Goal: Transaction & Acquisition: Purchase product/service

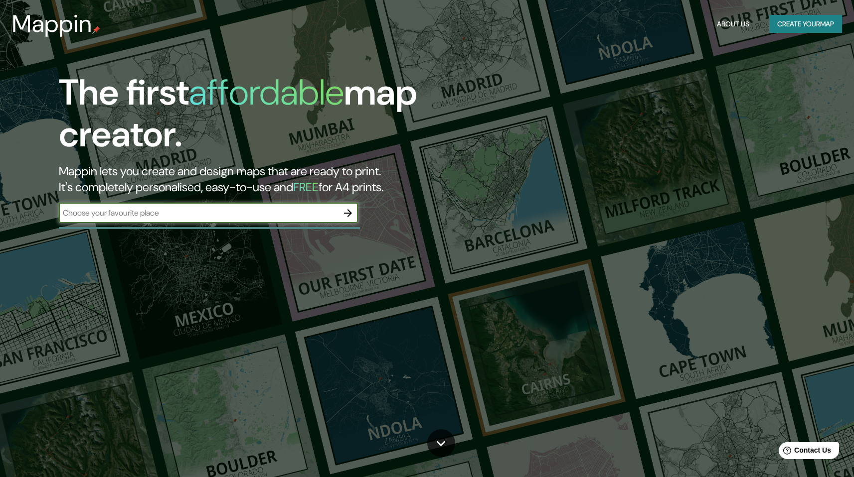
click at [190, 208] on input "text" at bounding box center [198, 212] width 279 height 11
type input "[GEOGRAPHIC_DATA]"
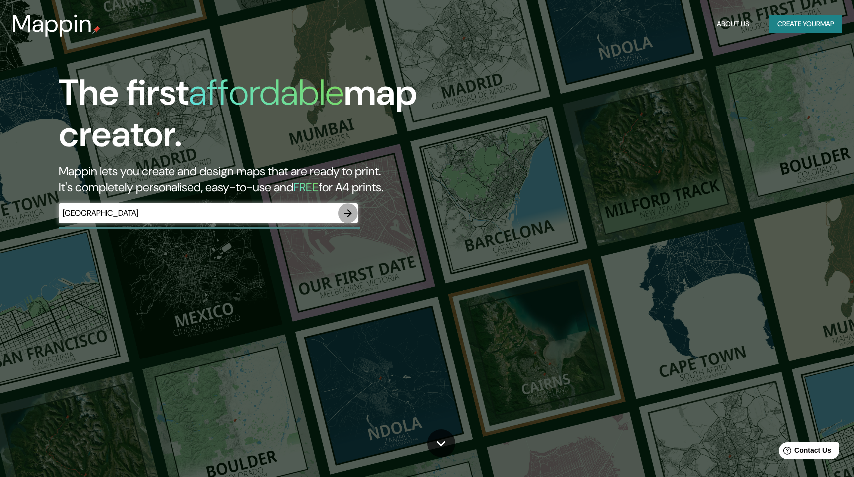
click at [345, 211] on icon "button" at bounding box center [348, 213] width 12 height 12
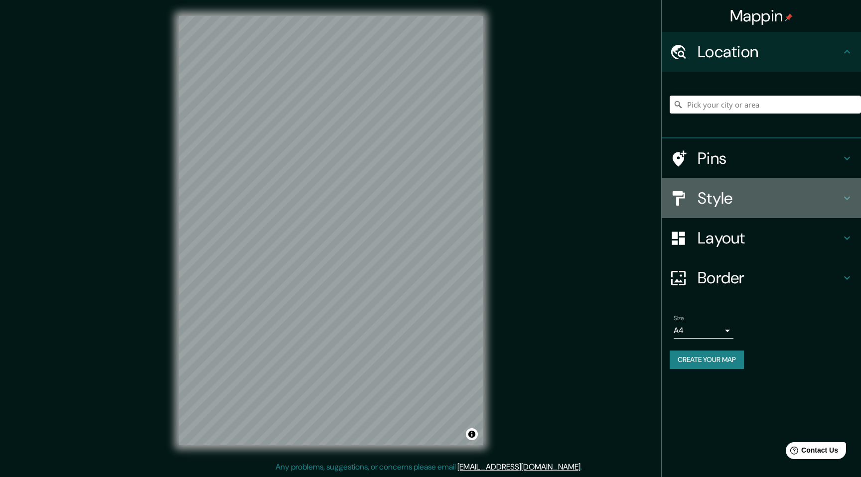
click at [728, 199] on h4 "Style" at bounding box center [770, 198] width 144 height 20
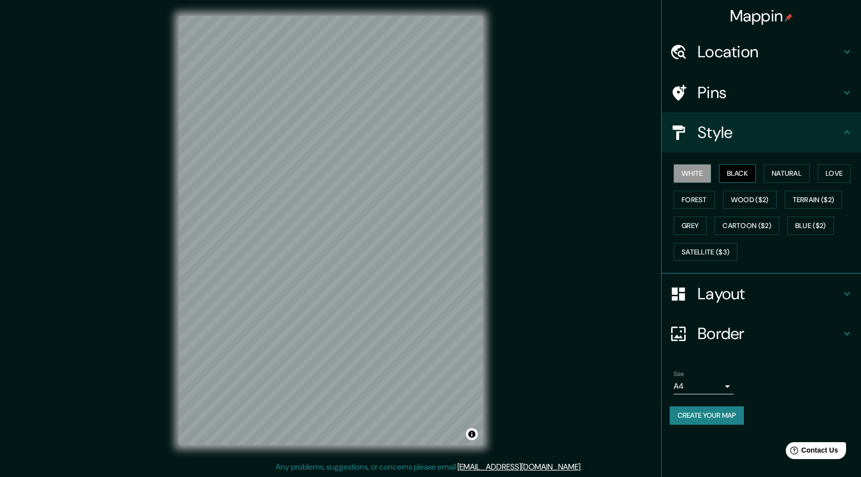
click at [742, 172] on button "Black" at bounding box center [737, 173] width 37 height 18
click at [733, 255] on button "Satellite ($3)" at bounding box center [706, 252] width 64 height 18
click at [736, 169] on button "Black" at bounding box center [737, 173] width 37 height 18
click at [787, 175] on button "Natural" at bounding box center [787, 173] width 46 height 18
click at [844, 175] on button "Love" at bounding box center [834, 173] width 33 height 18
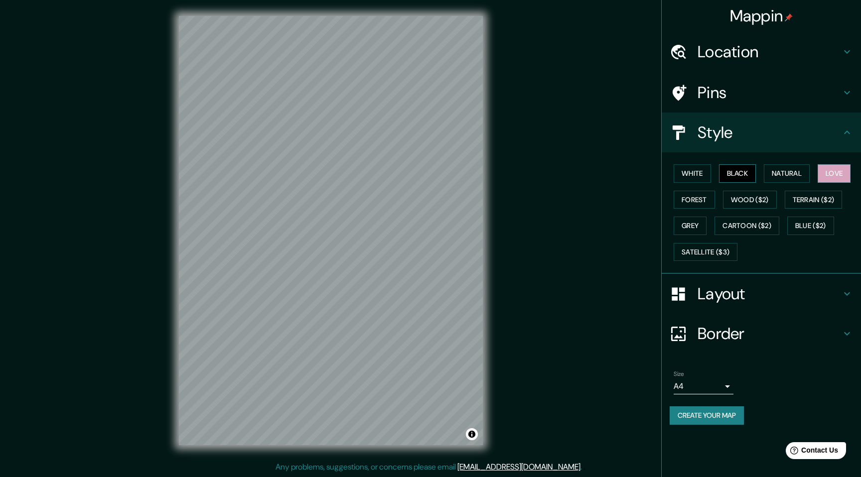
click at [743, 176] on button "Black" at bounding box center [737, 173] width 37 height 18
click at [682, 177] on button "White" at bounding box center [692, 173] width 37 height 18
click at [733, 177] on button "Black" at bounding box center [737, 173] width 37 height 18
click at [708, 175] on button "White" at bounding box center [692, 173] width 37 height 18
click at [740, 173] on button "Black" at bounding box center [737, 173] width 37 height 18
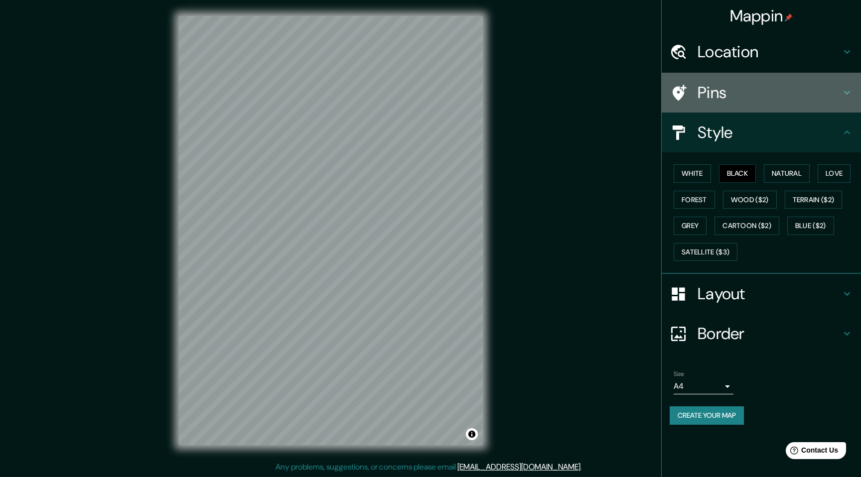
click at [755, 94] on h4 "Pins" at bounding box center [770, 93] width 144 height 20
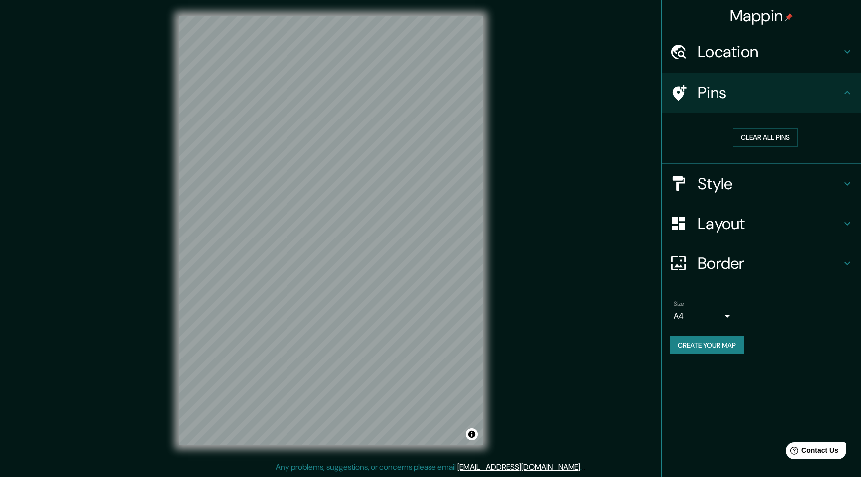
click at [755, 94] on h4 "Pins" at bounding box center [770, 93] width 144 height 20
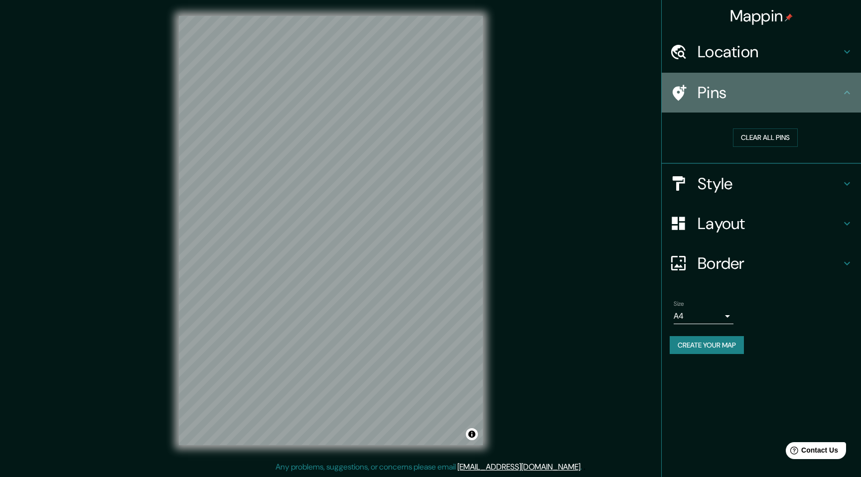
click at [836, 102] on h4 "Pins" at bounding box center [770, 93] width 144 height 20
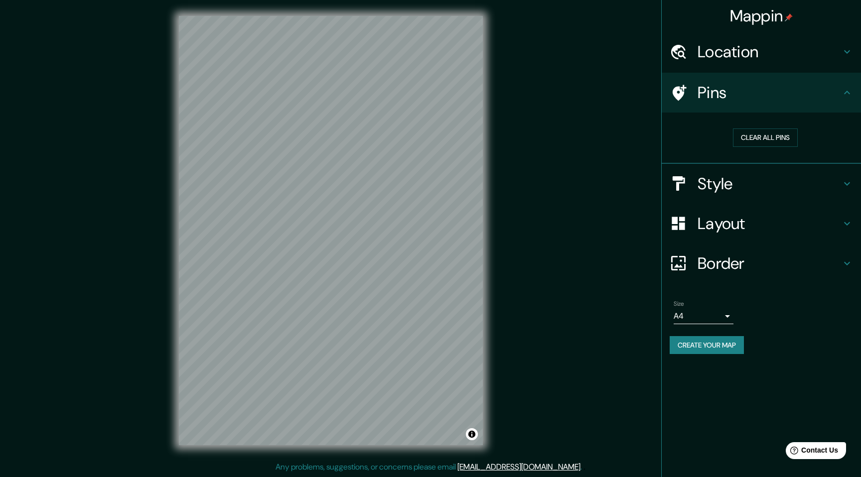
click at [737, 53] on h4 "Location" at bounding box center [770, 52] width 144 height 20
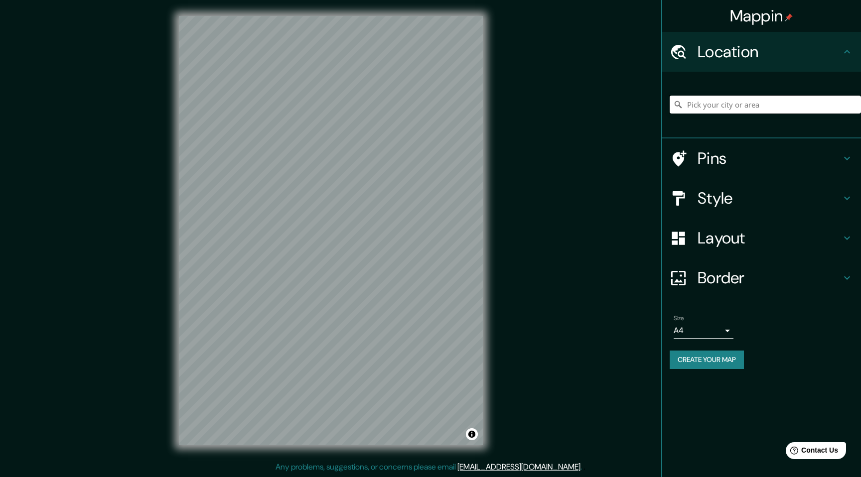
click at [725, 109] on input "Pick your city or area" at bounding box center [765, 105] width 191 height 18
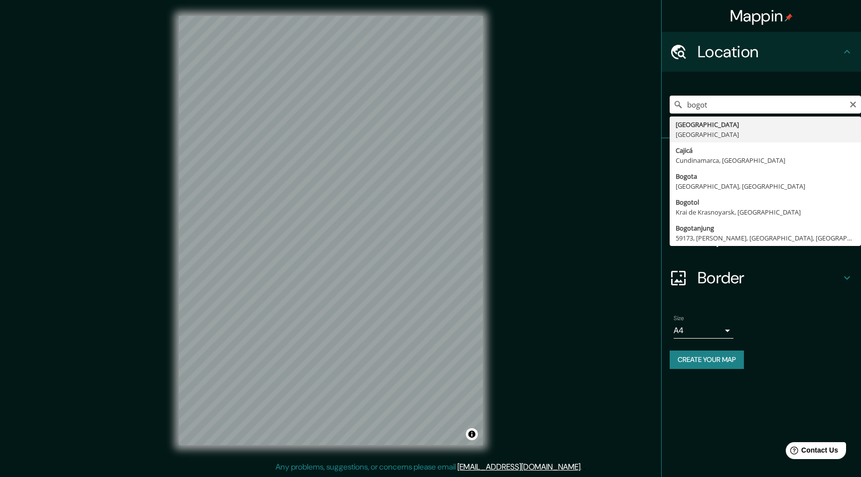
type input "[GEOGRAPHIC_DATA], [GEOGRAPHIC_DATA]"
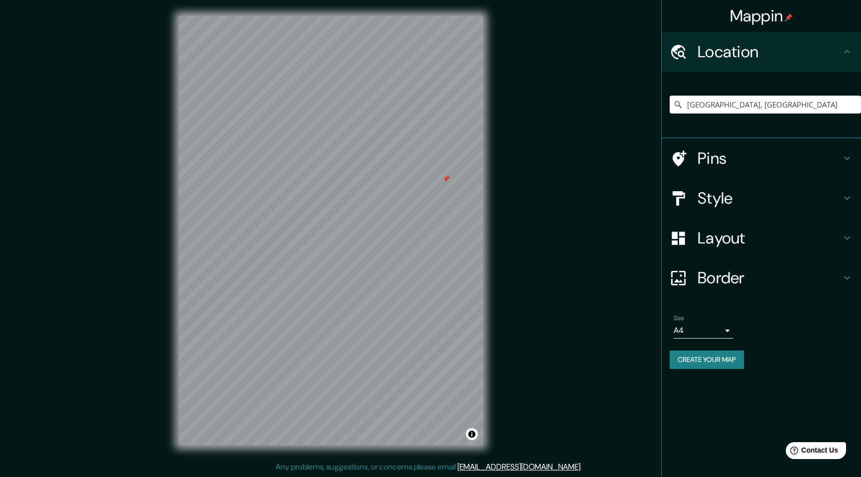
click at [447, 180] on div at bounding box center [446, 179] width 8 height 8
click at [351, 183] on div at bounding box center [352, 181] width 8 height 8
click at [846, 46] on icon at bounding box center [847, 52] width 12 height 12
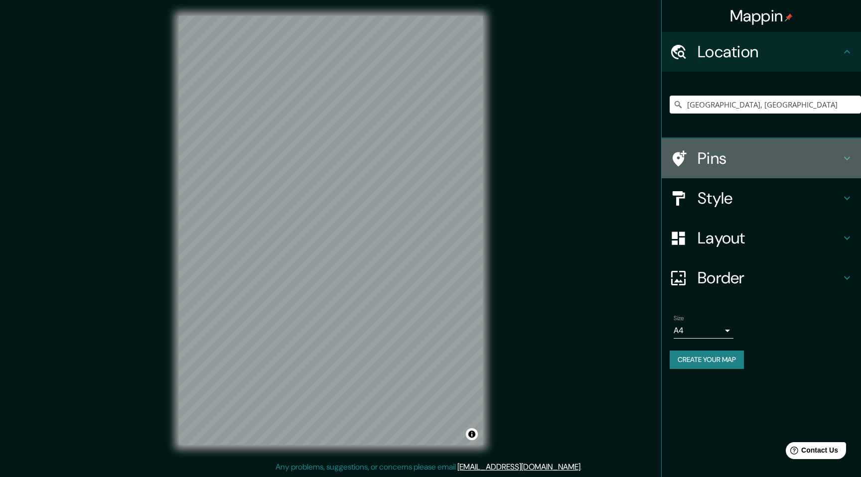
click at [825, 164] on h4 "Pins" at bounding box center [770, 159] width 144 height 20
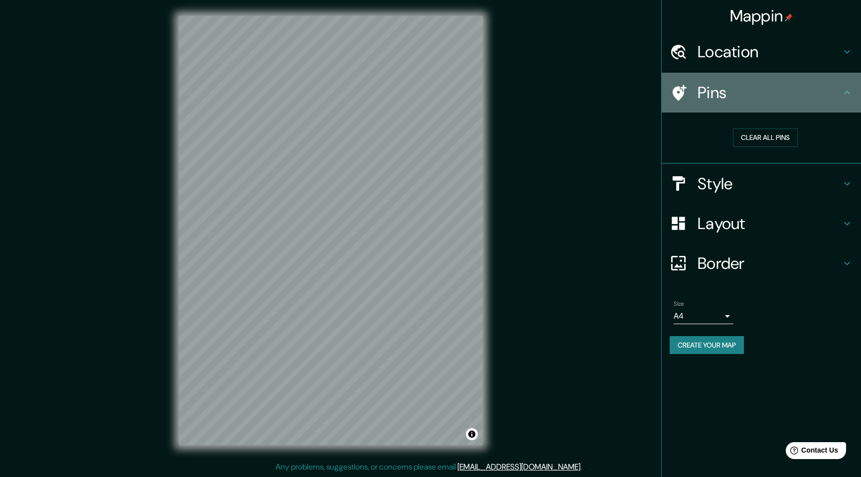
click at [844, 100] on div "Pins" at bounding box center [761, 93] width 199 height 40
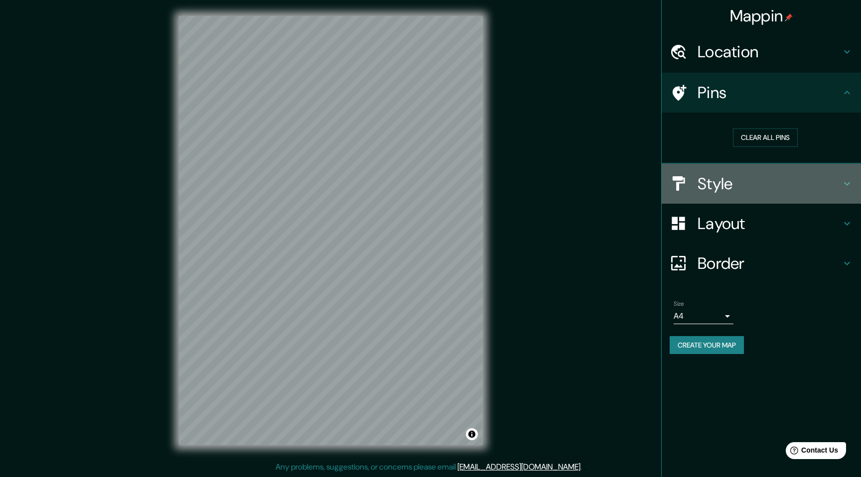
click at [842, 183] on icon at bounding box center [847, 184] width 12 height 12
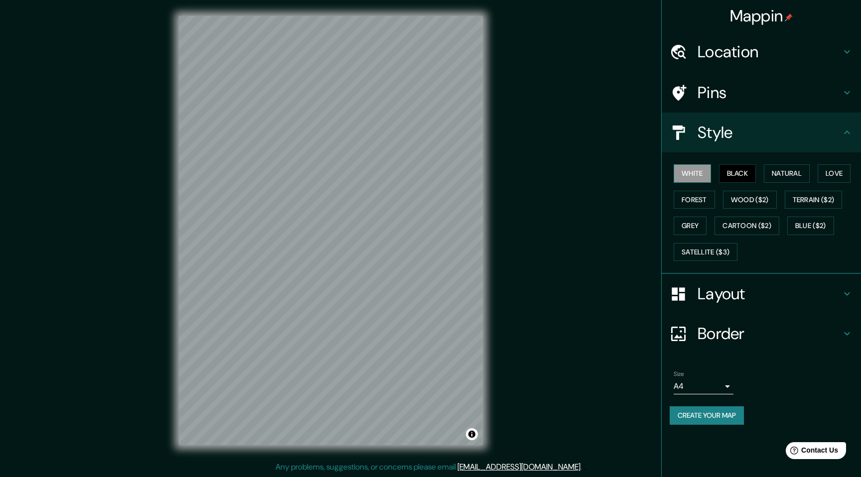
click at [679, 175] on button "White" at bounding box center [692, 173] width 37 height 18
click at [729, 177] on button "Black" at bounding box center [737, 173] width 37 height 18
click at [695, 177] on button "White" at bounding box center [692, 173] width 37 height 18
click at [743, 177] on button "Black" at bounding box center [737, 173] width 37 height 18
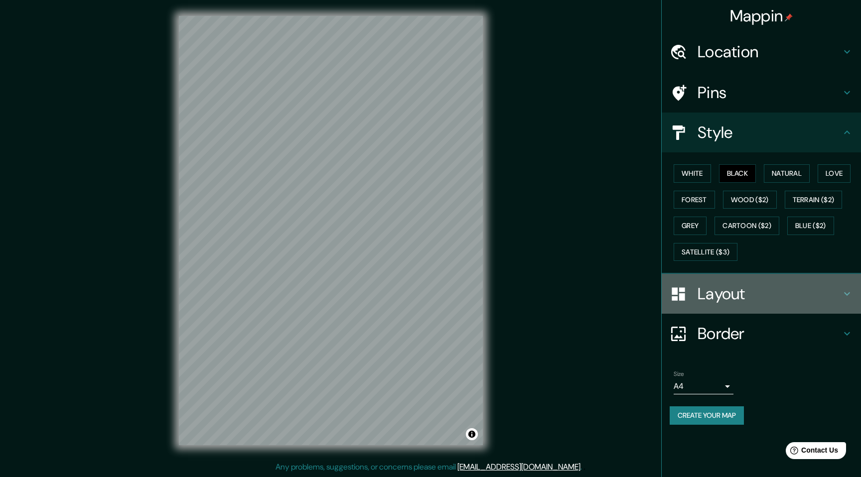
click at [782, 293] on h4 "Layout" at bounding box center [770, 294] width 144 height 20
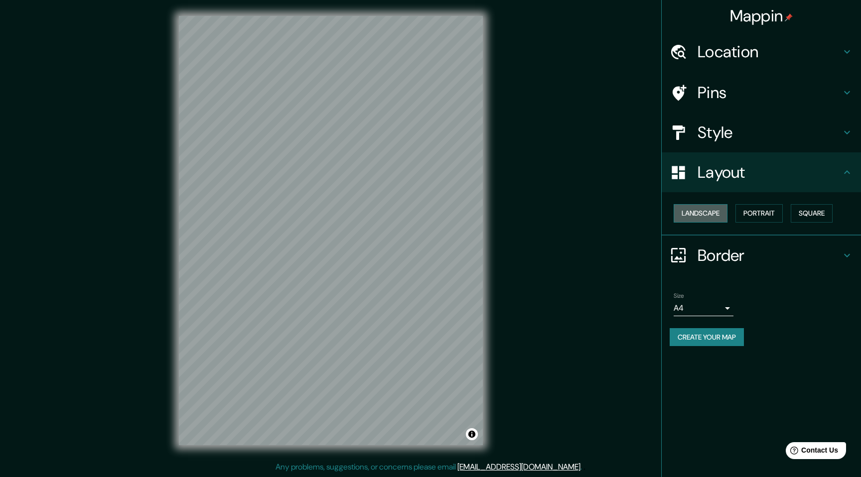
click at [713, 218] on button "Landscape" at bounding box center [701, 213] width 54 height 18
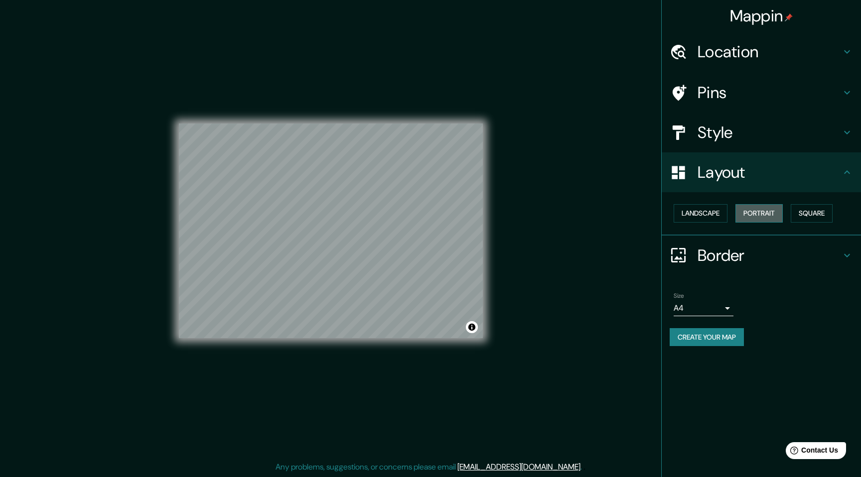
click at [763, 217] on button "Portrait" at bounding box center [759, 213] width 47 height 18
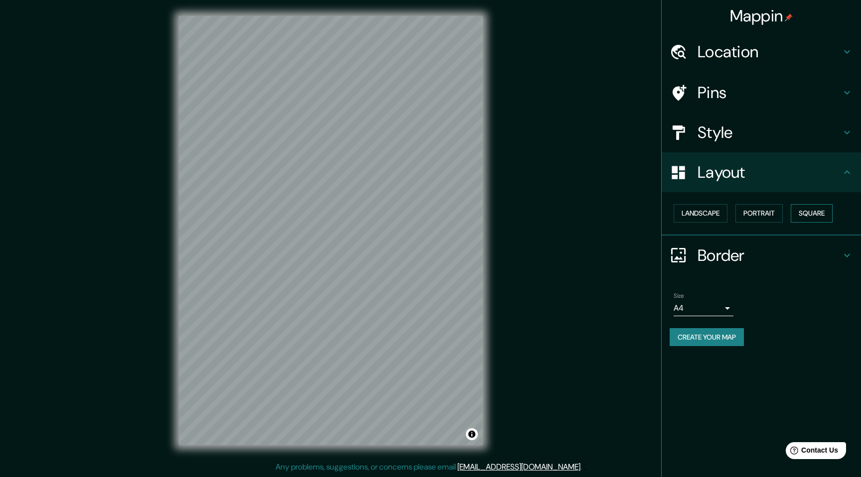
click at [830, 215] on button "Square" at bounding box center [812, 213] width 42 height 18
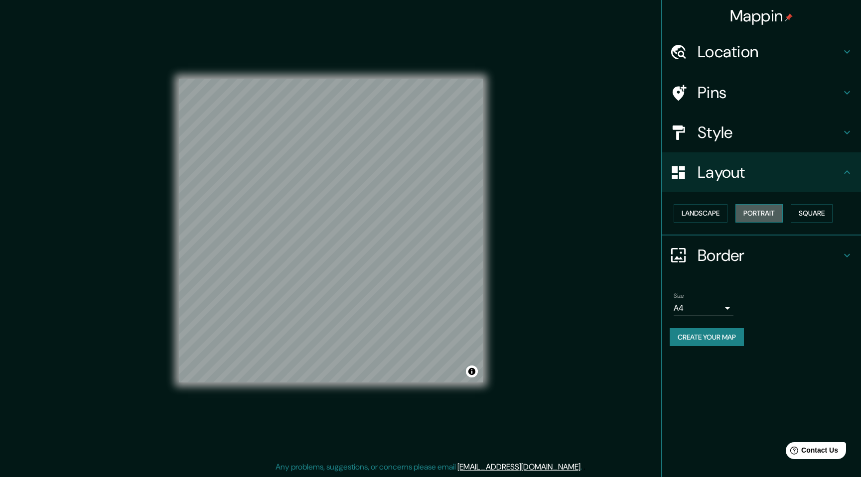
click at [770, 218] on button "Portrait" at bounding box center [759, 213] width 47 height 18
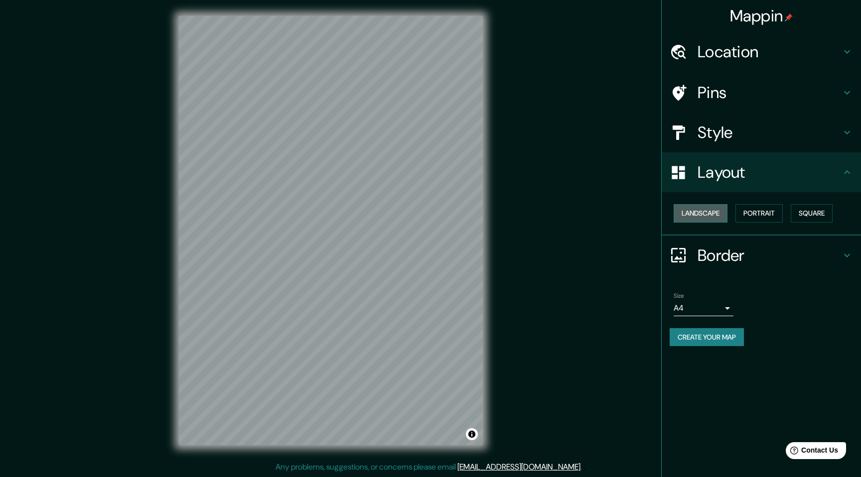
click at [702, 216] on button "Landscape" at bounding box center [701, 213] width 54 height 18
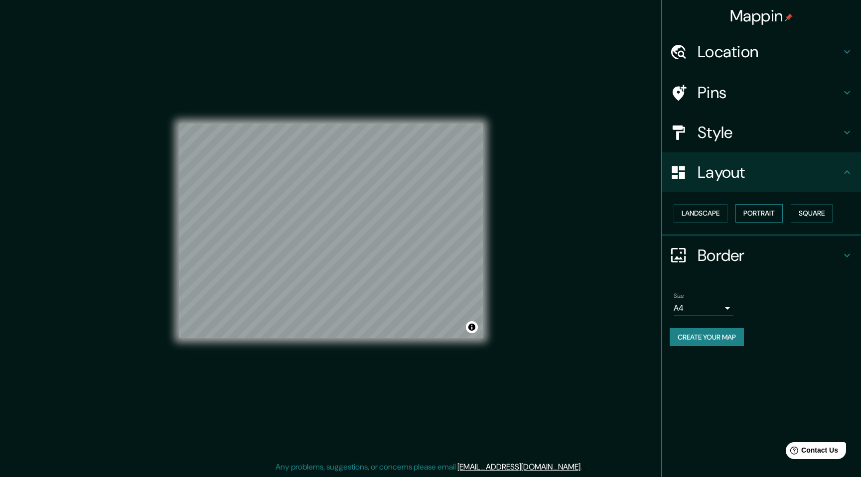
click at [777, 214] on button "Portrait" at bounding box center [759, 213] width 47 height 18
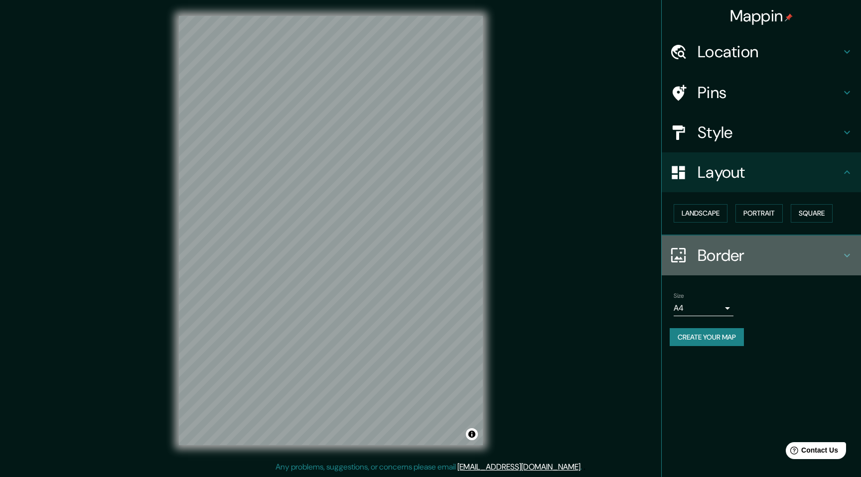
click at [833, 252] on h4 "Border" at bounding box center [770, 256] width 144 height 20
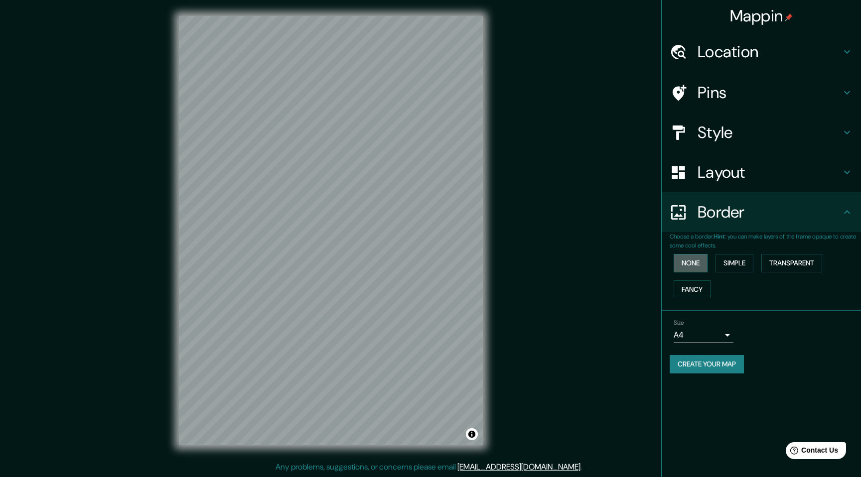
click at [702, 267] on button "None" at bounding box center [691, 263] width 34 height 18
click at [743, 262] on button "Simple" at bounding box center [735, 263] width 38 height 18
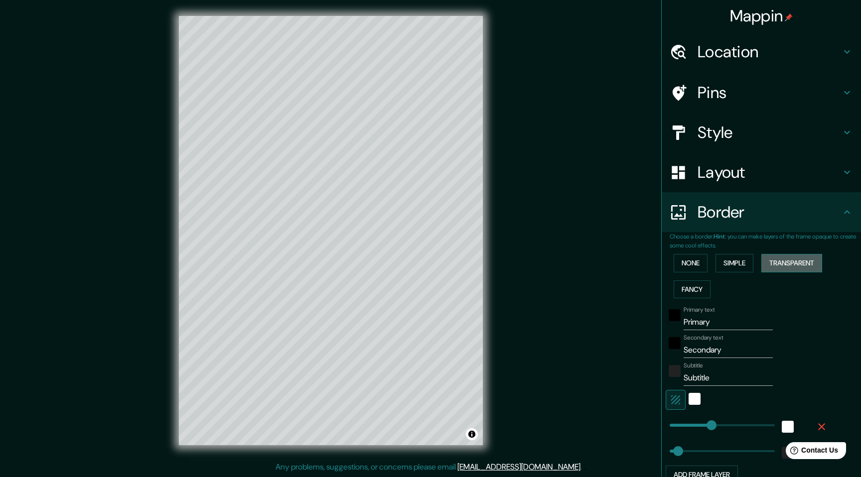
click at [790, 261] on button "Transparent" at bounding box center [792, 263] width 61 height 18
click at [733, 263] on button "Simple" at bounding box center [735, 263] width 38 height 18
click at [694, 288] on button "Fancy" at bounding box center [692, 290] width 37 height 18
click at [691, 267] on button "None" at bounding box center [691, 263] width 34 height 18
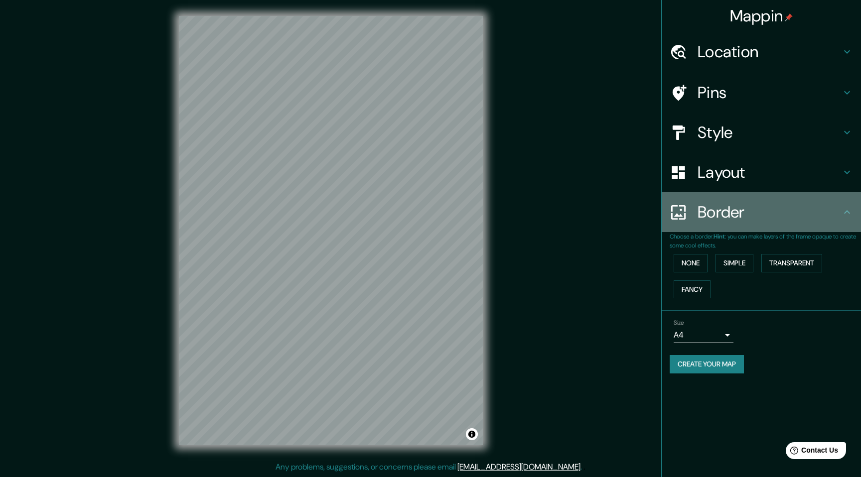
click at [806, 221] on h4 "Border" at bounding box center [770, 212] width 144 height 20
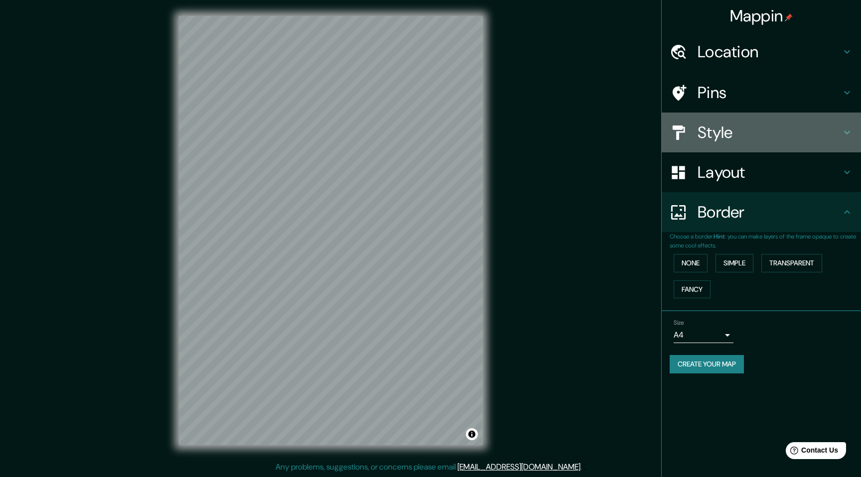
click at [773, 131] on h4 "Style" at bounding box center [770, 133] width 144 height 20
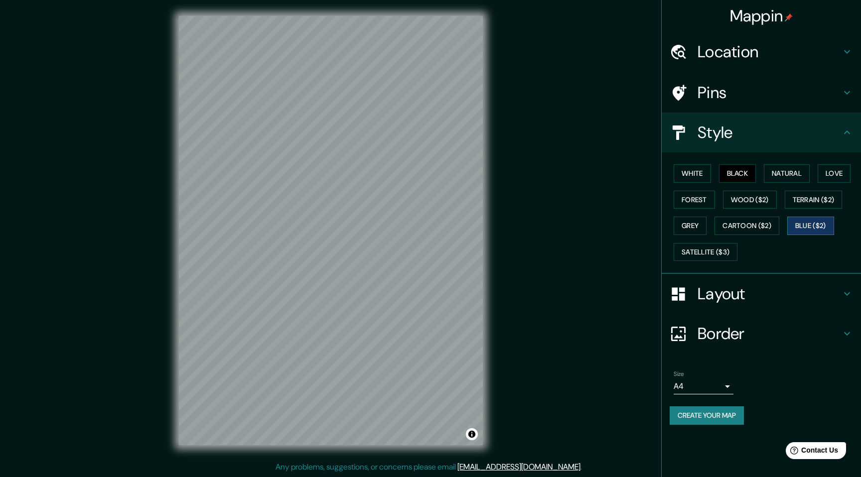
click at [799, 230] on button "Blue ($2)" at bounding box center [810, 226] width 47 height 18
click at [814, 204] on button "Terrain ($2)" at bounding box center [814, 200] width 58 height 18
click at [759, 204] on button "Wood ($2)" at bounding box center [750, 200] width 54 height 18
click at [711, 203] on button "Forest" at bounding box center [694, 200] width 41 height 18
click at [695, 223] on button "Grey" at bounding box center [690, 226] width 33 height 18
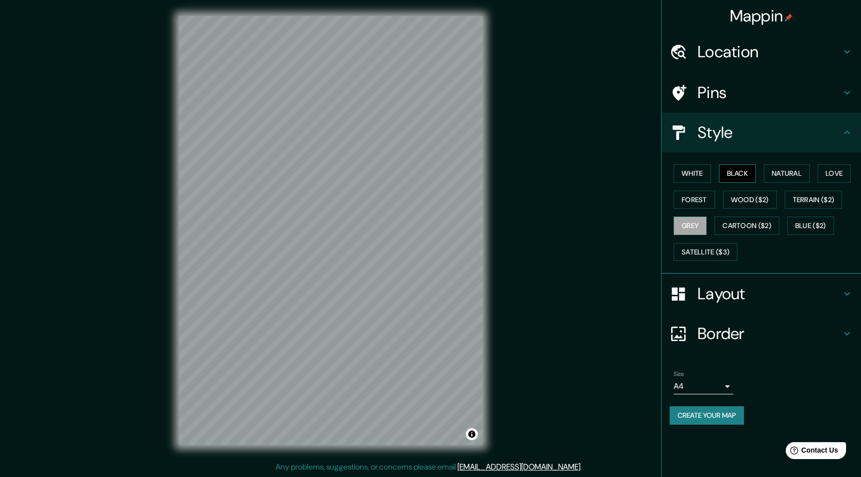
click at [748, 175] on button "Black" at bounding box center [737, 173] width 37 height 18
click at [694, 231] on button "Grey" at bounding box center [690, 226] width 33 height 18
click at [749, 166] on button "Black" at bounding box center [737, 173] width 37 height 18
drag, startPoint x: 698, startPoint y: 176, endPoint x: 757, endPoint y: 179, distance: 58.4
click at [699, 176] on button "White" at bounding box center [692, 173] width 37 height 18
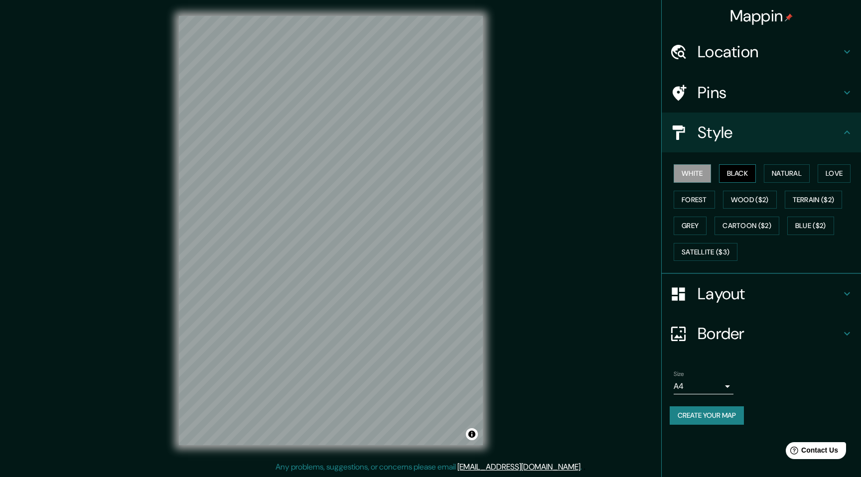
click at [742, 177] on button "Black" at bounding box center [737, 173] width 37 height 18
click at [796, 178] on button "Natural" at bounding box center [787, 173] width 46 height 18
click at [850, 175] on button "Love" at bounding box center [834, 173] width 33 height 18
click at [774, 173] on button "Natural" at bounding box center [787, 173] width 46 height 18
click at [743, 172] on button "Black" at bounding box center [737, 173] width 37 height 18
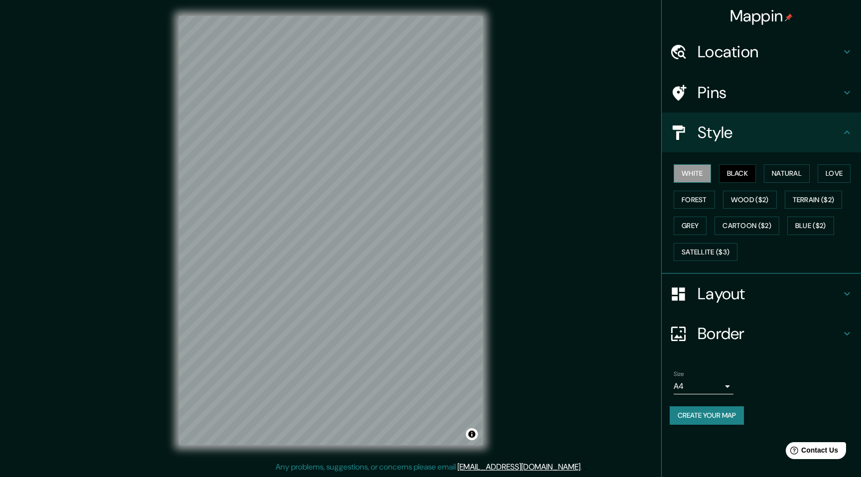
click at [698, 175] on button "White" at bounding box center [692, 173] width 37 height 18
click at [738, 172] on button "Black" at bounding box center [737, 173] width 37 height 18
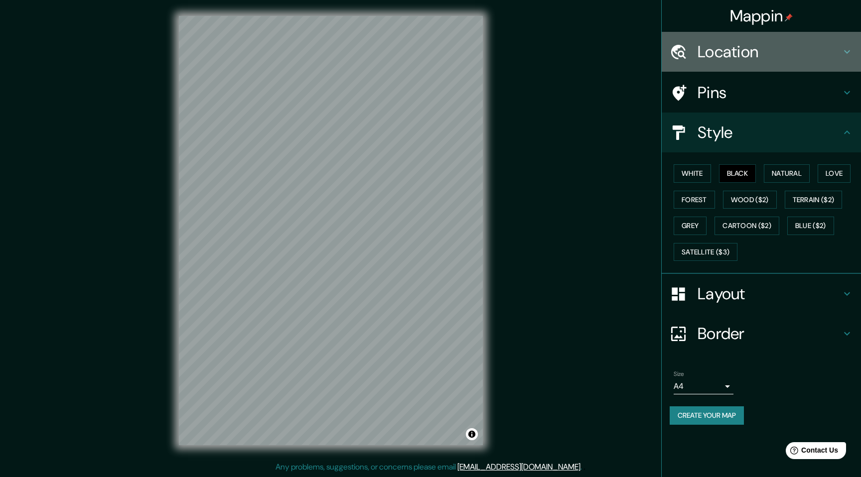
click at [782, 51] on h4 "Location" at bounding box center [770, 52] width 144 height 20
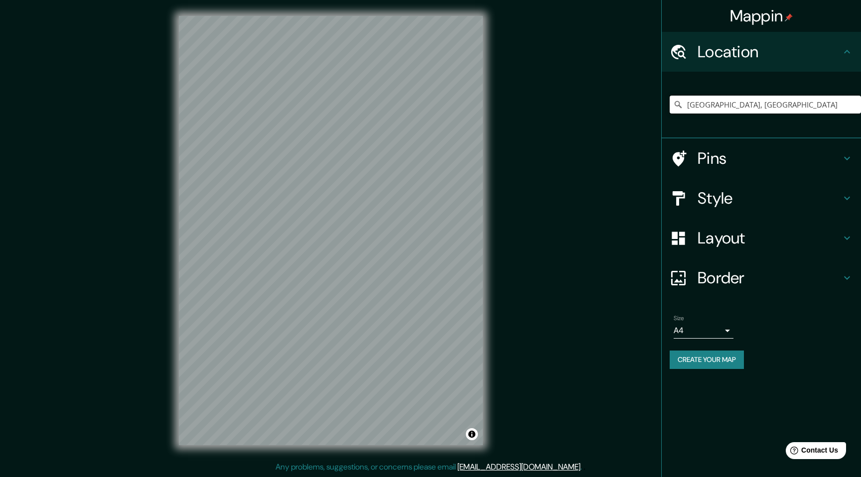
drag, startPoint x: 739, startPoint y: 103, endPoint x: 610, endPoint y: 100, distance: 129.1
click at [610, 100] on div "Mappin Location [GEOGRAPHIC_DATA], [GEOGRAPHIC_DATA] Pins Style Layout Border C…" at bounding box center [430, 238] width 861 height 477
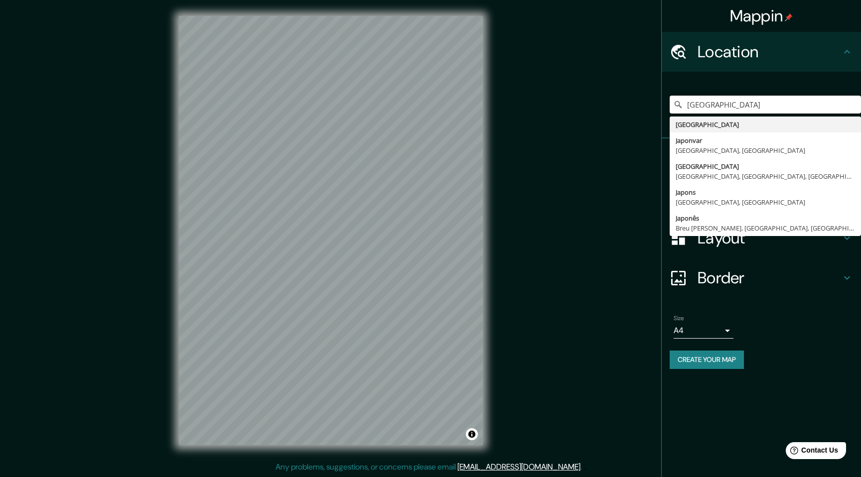
drag, startPoint x: 728, startPoint y: 102, endPoint x: 632, endPoint y: 98, distance: 95.8
click at [632, 98] on div "Mappin Location [GEOGRAPHIC_DATA] [GEOGRAPHIC_DATA] [GEOGRAPHIC_DATA] [GEOGRAPH…" at bounding box center [430, 238] width 861 height 477
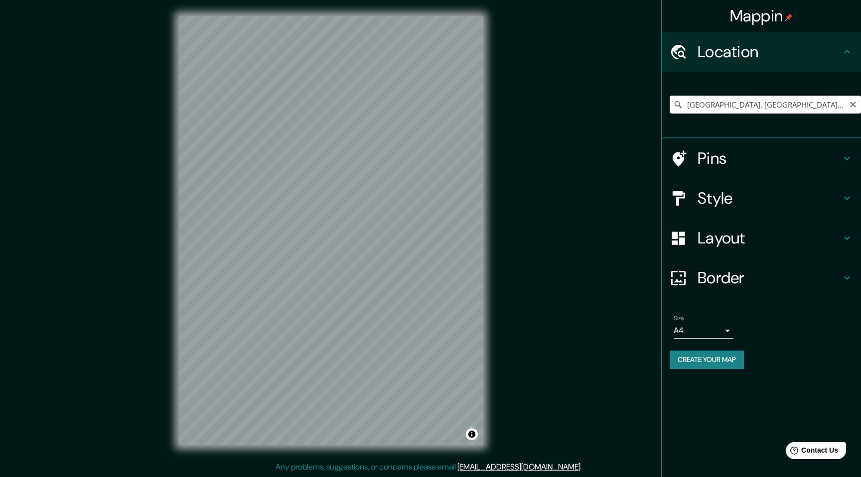
click at [799, 103] on input "[GEOGRAPHIC_DATA], [GEOGRAPHIC_DATA], [GEOGRAPHIC_DATA]" at bounding box center [765, 105] width 191 height 18
click at [750, 105] on input "[GEOGRAPHIC_DATA], [GEOGRAPHIC_DATA], [GEOGRAPHIC_DATA]" at bounding box center [765, 105] width 191 height 18
drag, startPoint x: 638, startPoint y: 90, endPoint x: 602, endPoint y: 90, distance: 36.9
click at [602, 90] on div "Mappin Location [GEOGRAPHIC_DATA], [GEOGRAPHIC_DATA], [GEOGRAPHIC_DATA] Pins St…" at bounding box center [430, 238] width 861 height 477
drag, startPoint x: 724, startPoint y: 105, endPoint x: 850, endPoint y: 107, distance: 125.6
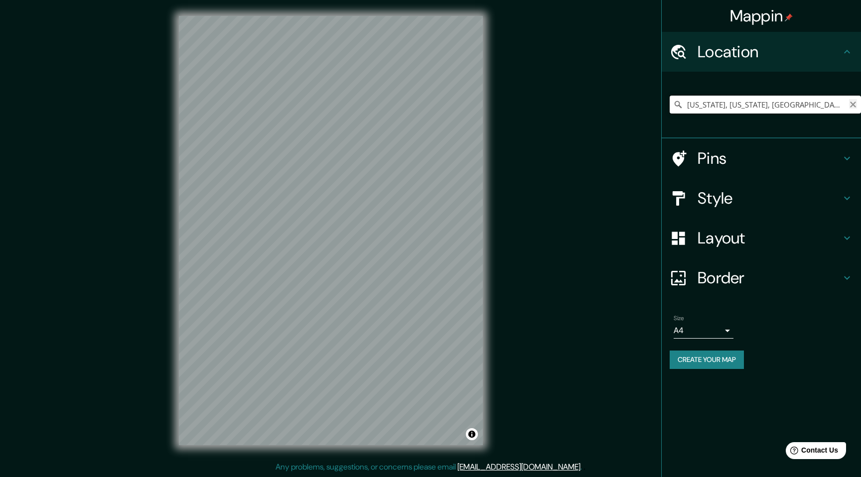
click at [850, 107] on div "[US_STATE], [US_STATE], [GEOGRAPHIC_DATA]" at bounding box center [765, 105] width 191 height 18
click at [723, 101] on input "[GEOGRAPHIC_DATA], [GEOGRAPHIC_DATA]" at bounding box center [765, 105] width 191 height 18
drag, startPoint x: 786, startPoint y: 107, endPoint x: 609, endPoint y: 100, distance: 177.6
click at [609, 100] on div "Mappin Location [GEOGRAPHIC_DATA], [GEOGRAPHIC_DATA] Pins Style Layout Border C…" at bounding box center [430, 238] width 861 height 477
drag, startPoint x: 801, startPoint y: 105, endPoint x: 836, endPoint y: 100, distance: 35.2
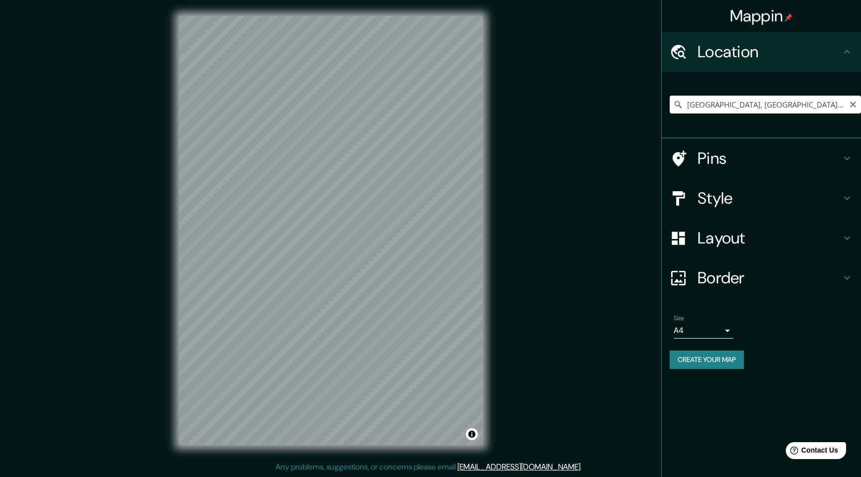
click at [848, 110] on input "[GEOGRAPHIC_DATA], [GEOGRAPHIC_DATA], [GEOGRAPHIC_DATA]" at bounding box center [765, 105] width 191 height 18
drag, startPoint x: 831, startPoint y: 107, endPoint x: 669, endPoint y: 107, distance: 162.0
click at [669, 107] on div "[GEOGRAPHIC_DATA], [GEOGRAPHIC_DATA], [GEOGRAPHIC_DATA]" at bounding box center [761, 105] width 199 height 67
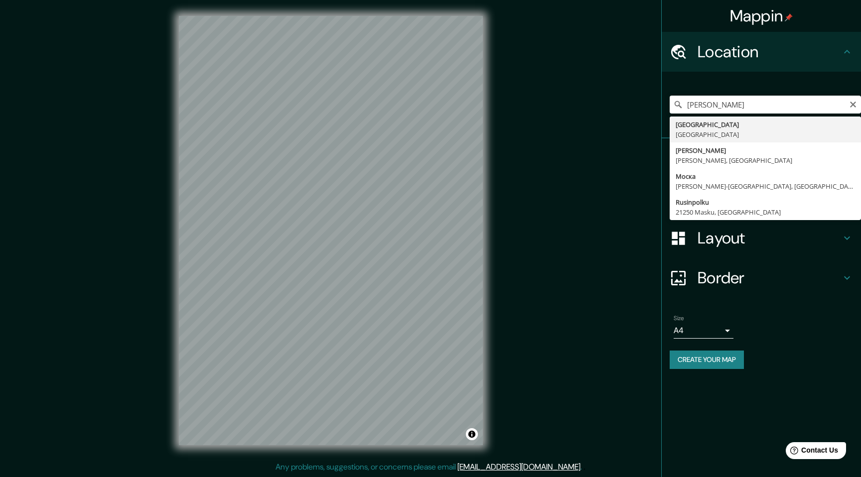
type input "[GEOGRAPHIC_DATA], [GEOGRAPHIC_DATA]"
